Goal: Task Accomplishment & Management: Use online tool/utility

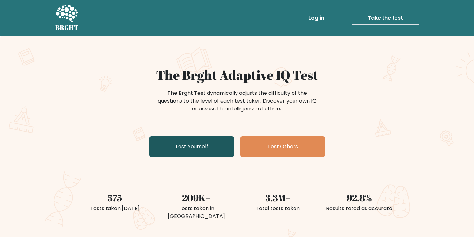
click at [189, 149] on link "Test Yourself" at bounding box center [191, 146] width 85 height 21
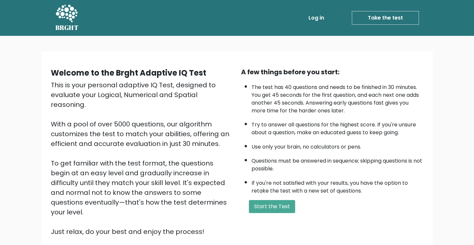
click at [282, 191] on li "If you're not satisfied with your results, you have the option to retake the te…" at bounding box center [338, 185] width 172 height 19
click at [269, 207] on button "Start the Test" at bounding box center [272, 206] width 46 height 13
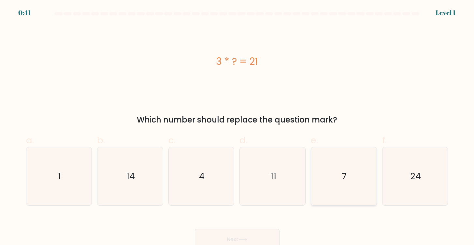
click at [334, 178] on icon "7" at bounding box center [344, 176] width 58 height 58
click at [238, 127] on input "e. 7" at bounding box center [237, 125] width 0 height 4
radio input "true"
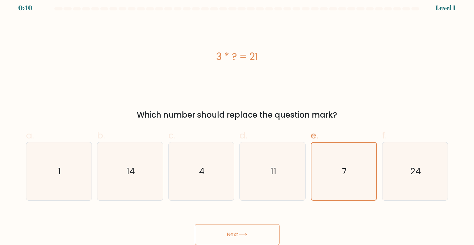
scroll to position [6, 0]
click at [235, 231] on button "Next" at bounding box center [237, 234] width 85 height 21
